Goal: Navigation & Orientation: Find specific page/section

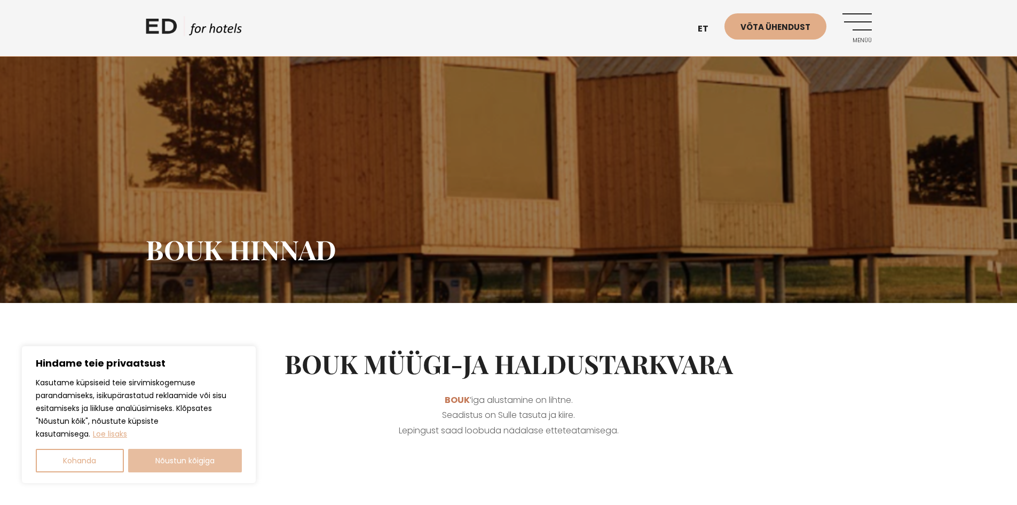
click at [171, 461] on button "Nõustun kõigiga" at bounding box center [185, 460] width 114 height 23
checkbox input "true"
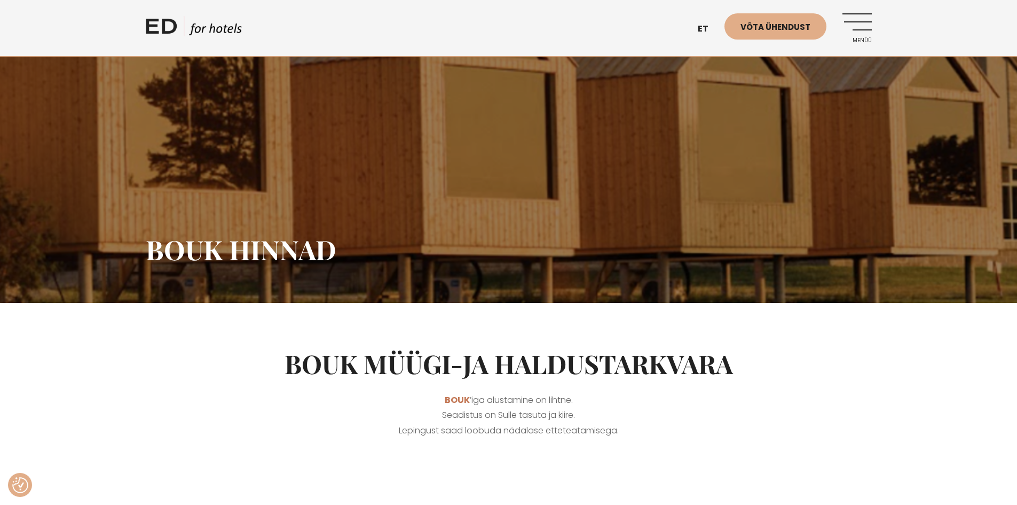
drag, startPoint x: 857, startPoint y: 28, endPoint x: 857, endPoint y: 22, distance: 5.9
click at [857, 26] on link "Menüü" at bounding box center [857, 27] width 29 height 29
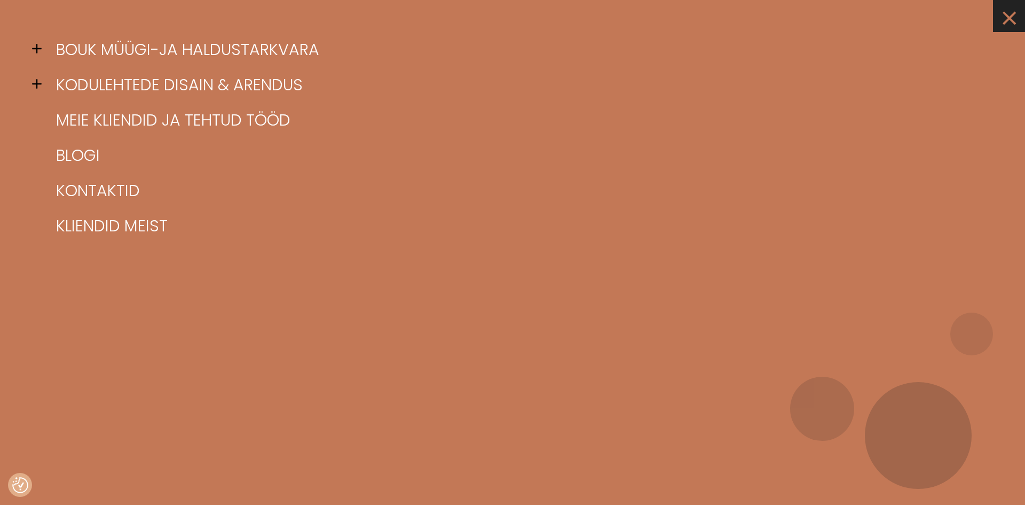
click at [1006, 19] on link "×" at bounding box center [1009, 16] width 32 height 32
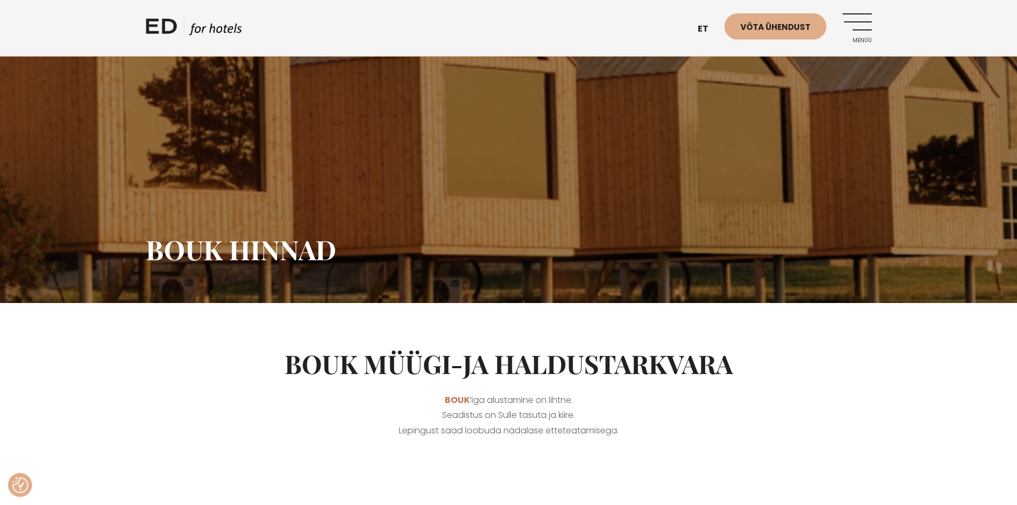
click at [868, 30] on link "Menüü" at bounding box center [857, 27] width 29 height 29
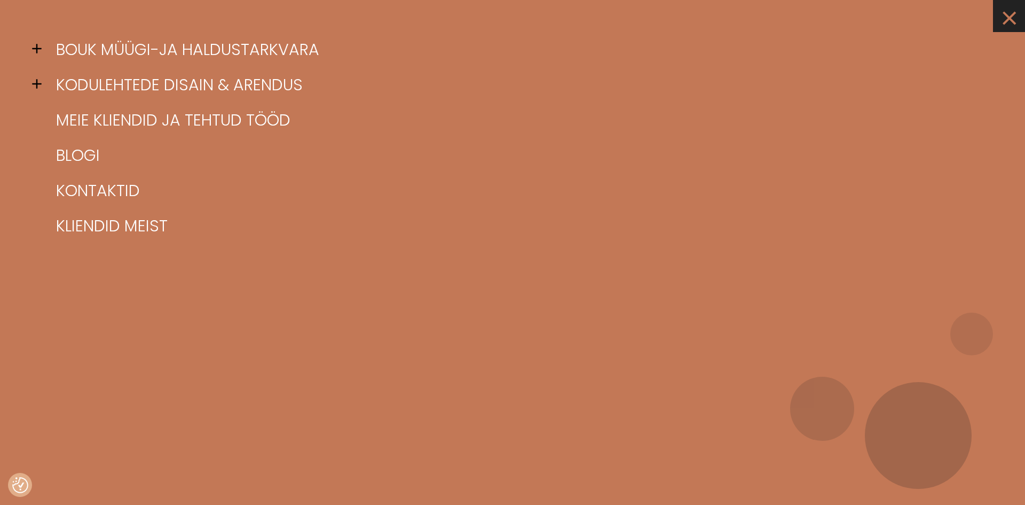
click at [1005, 26] on link "×" at bounding box center [1009, 16] width 32 height 32
